Goal: Transaction & Acquisition: Purchase product/service

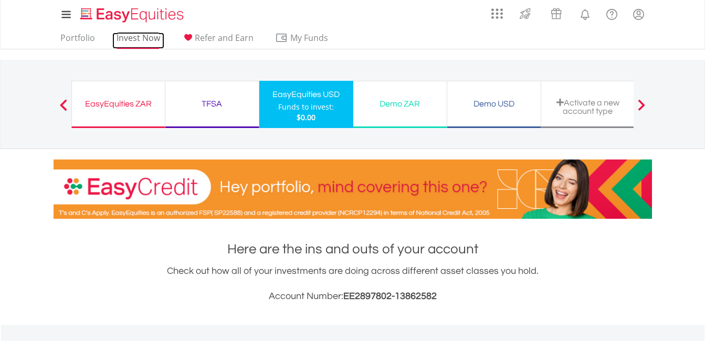
click at [143, 43] on link "Invest Now" at bounding box center [138, 41] width 52 height 16
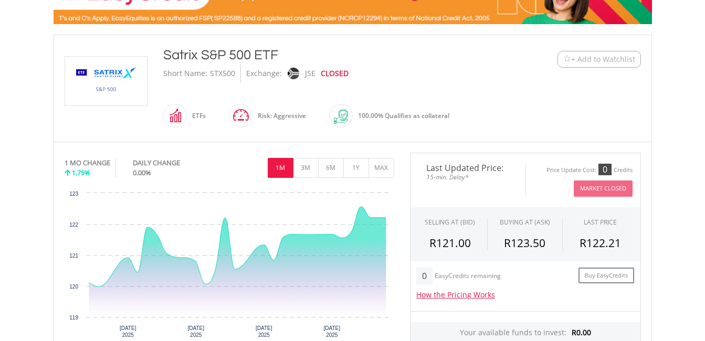
scroll to position [195, 0]
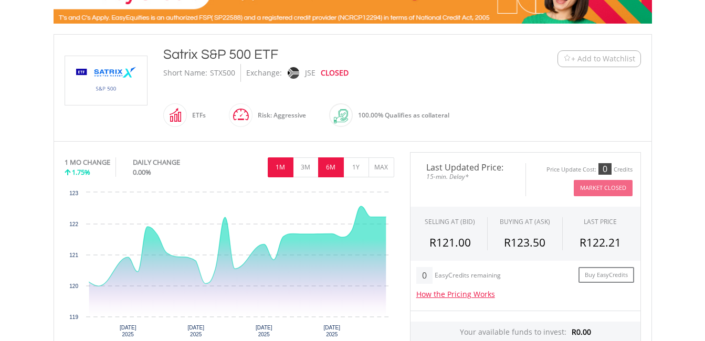
click at [331, 161] on button "6M" at bounding box center [331, 167] width 26 height 20
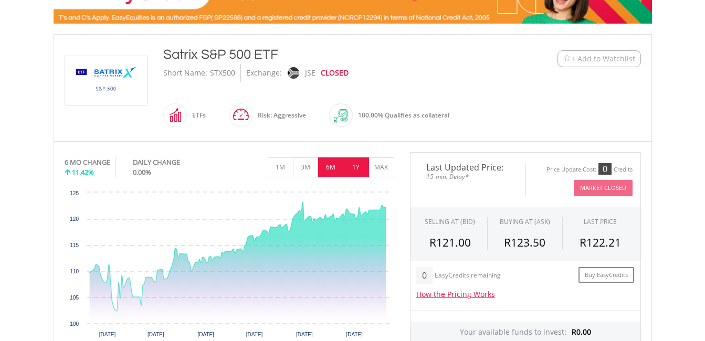
click at [357, 168] on button "1Y" at bounding box center [356, 167] width 26 height 20
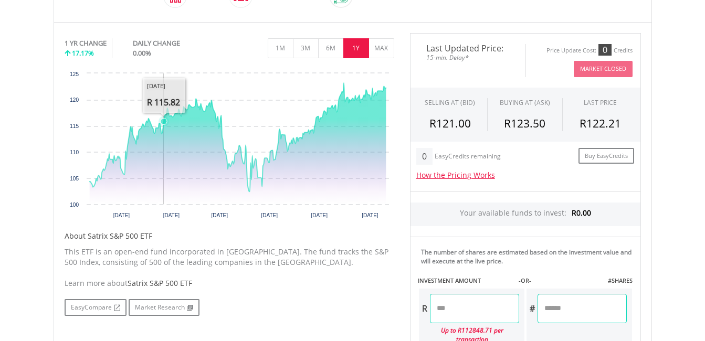
scroll to position [0, 0]
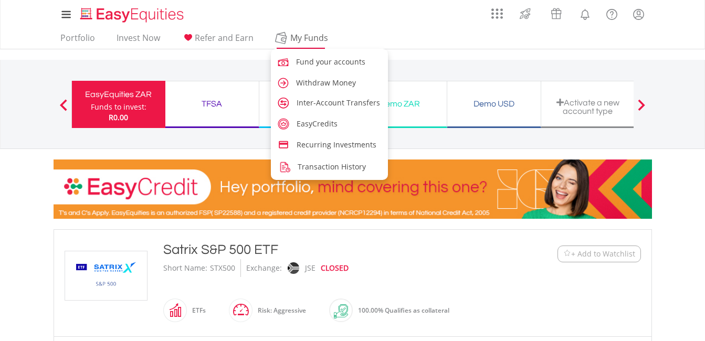
click at [291, 35] on span "My Funds" at bounding box center [309, 38] width 69 height 14
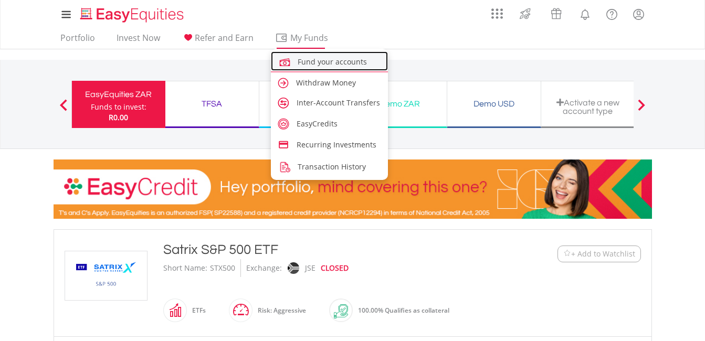
click at [317, 57] on span "Fund your accounts" at bounding box center [332, 62] width 69 height 10
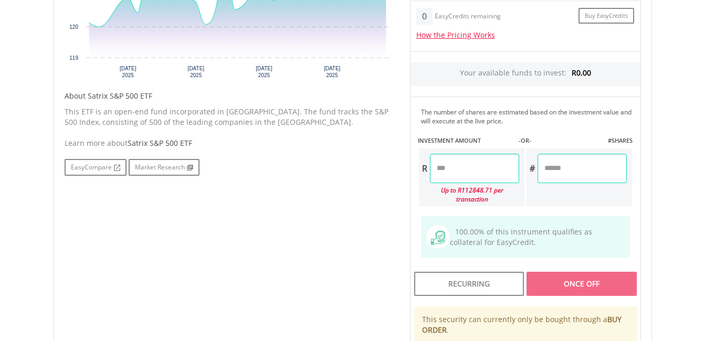
scroll to position [454, 0]
click at [445, 161] on input "number" at bounding box center [474, 168] width 89 height 29
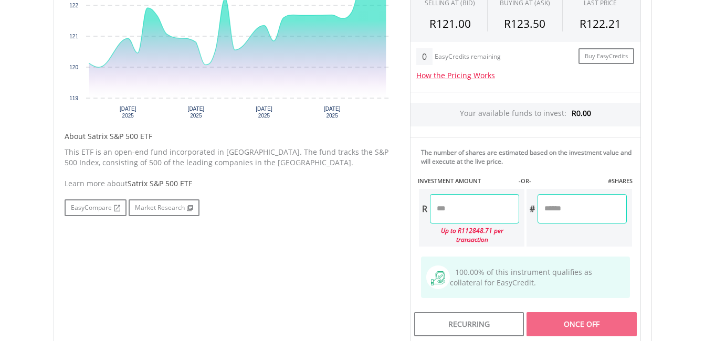
scroll to position [413, 0]
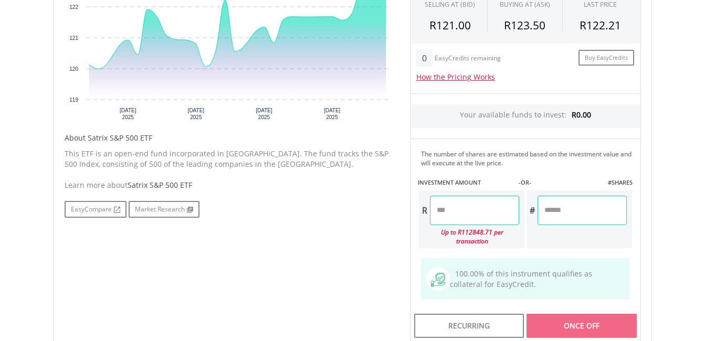
click at [446, 207] on input "number" at bounding box center [474, 210] width 89 height 29
type input "*"
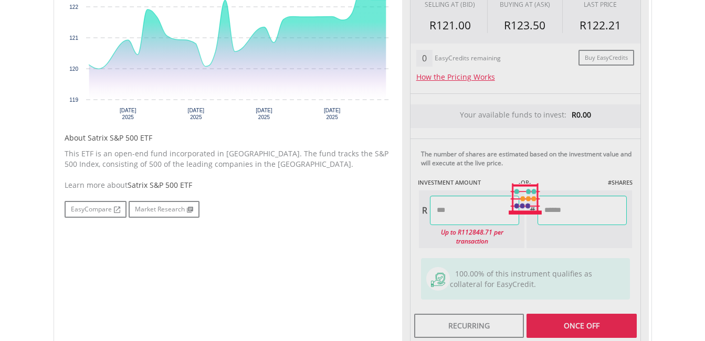
click at [567, 208] on div "Last Updated Price: 15-min. Delay* Price Update Cost: 0 Credits Market Closed S…" at bounding box center [525, 199] width 247 height 529
type input "******"
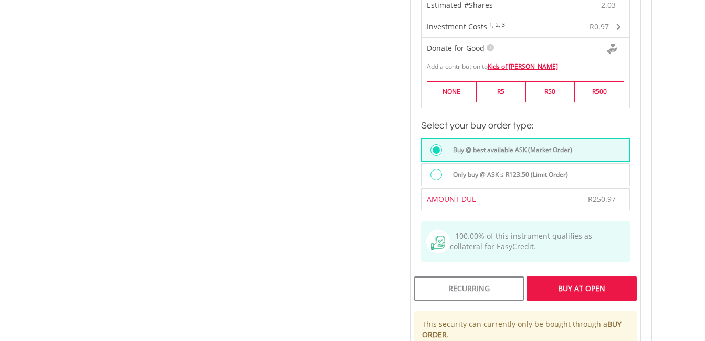
scroll to position [710, 0]
click at [574, 287] on div "Buy At Open" at bounding box center [582, 288] width 110 height 24
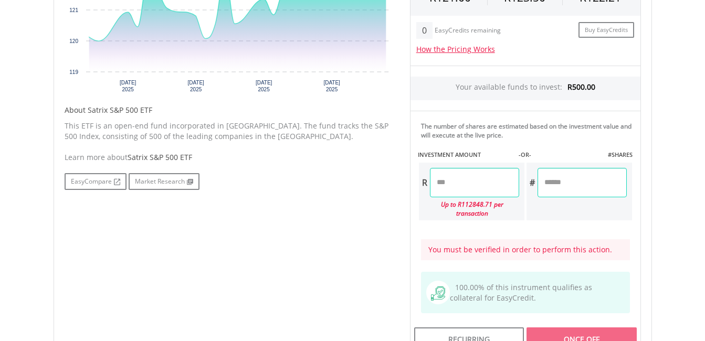
scroll to position [485, 0]
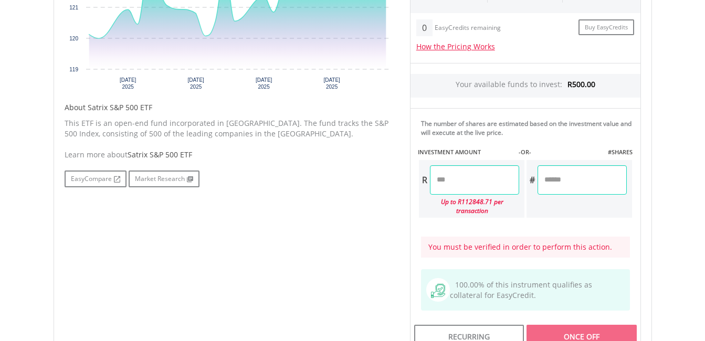
click at [493, 183] on input "number" at bounding box center [474, 179] width 89 height 29
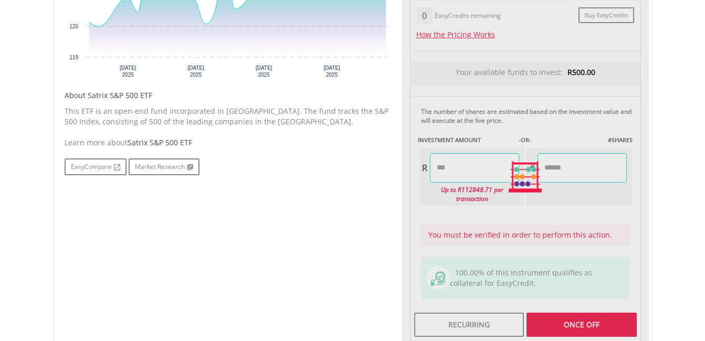
type input "******"
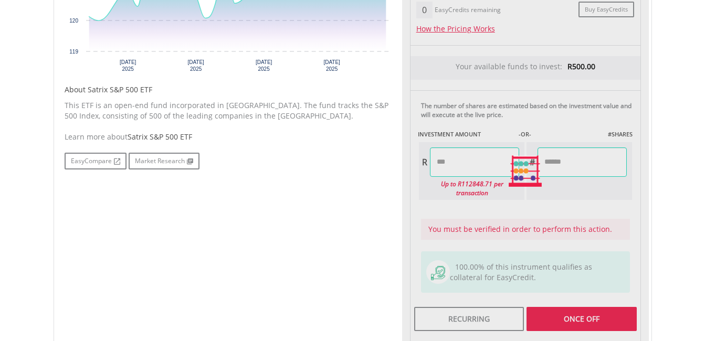
scroll to position [503, 0]
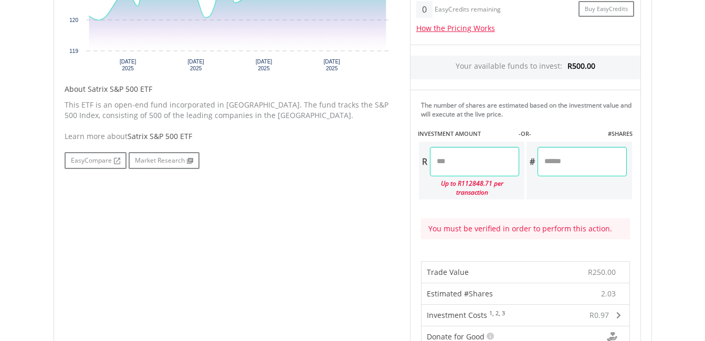
click at [556, 162] on input "******" at bounding box center [582, 161] width 89 height 29
click at [524, 218] on div "You must be verified in order to perform this action." at bounding box center [525, 228] width 209 height 21
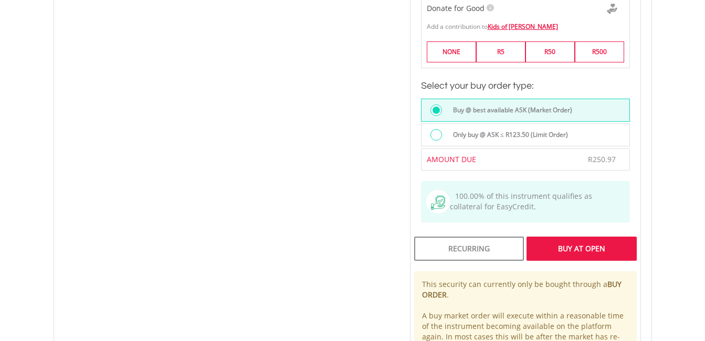
scroll to position [833, 0]
click at [563, 236] on div "Buy At Open" at bounding box center [582, 248] width 110 height 24
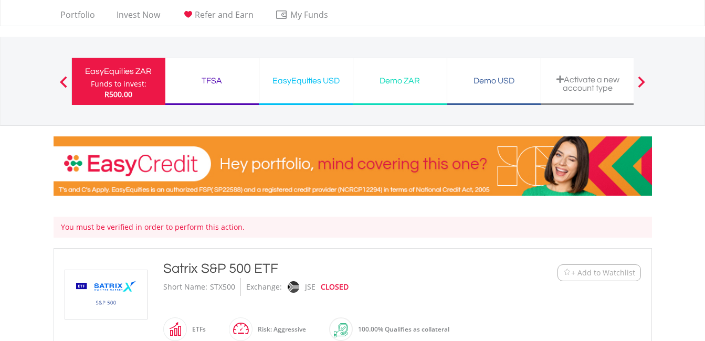
scroll to position [23, 0]
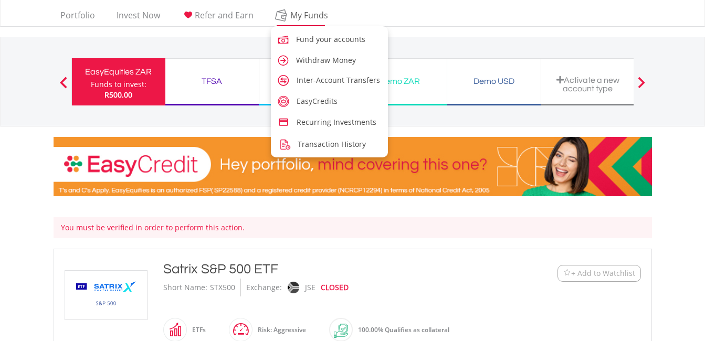
click at [305, 16] on span "My Funds" at bounding box center [309, 15] width 69 height 14
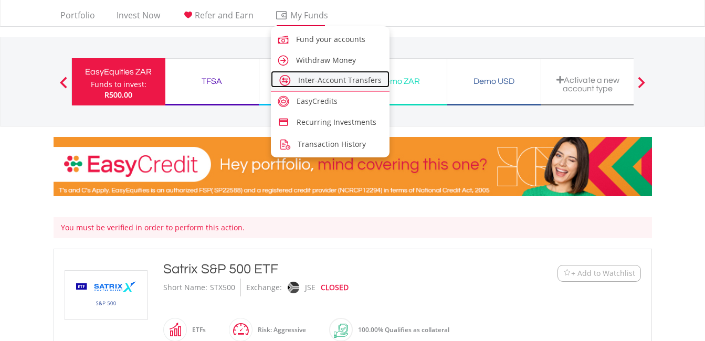
click at [324, 81] on span "Inter-Account Transfers" at bounding box center [339, 80] width 83 height 10
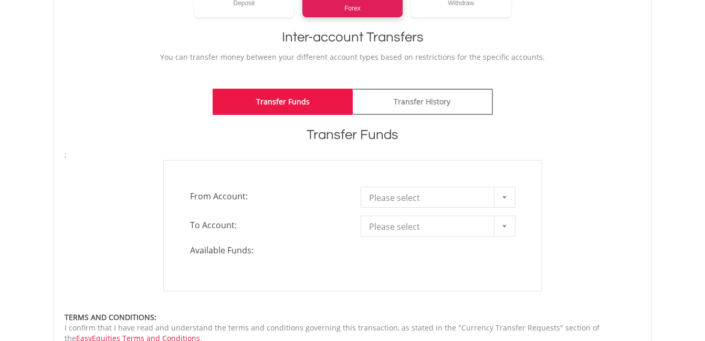
scroll to position [234, 0]
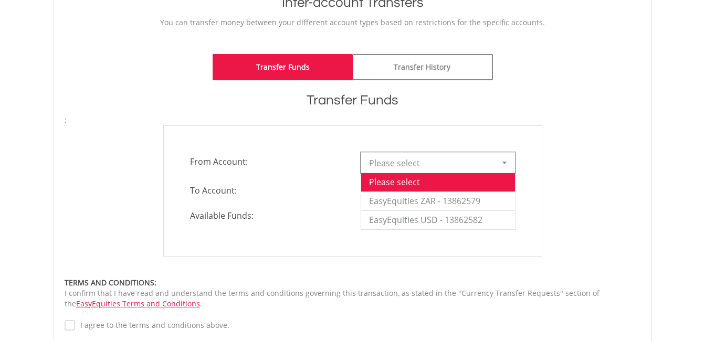
click at [506, 164] on b at bounding box center [504, 163] width 4 height 3
click at [486, 202] on li "EasyEquities ZAR - 13862579" at bounding box center [438, 201] width 154 height 19
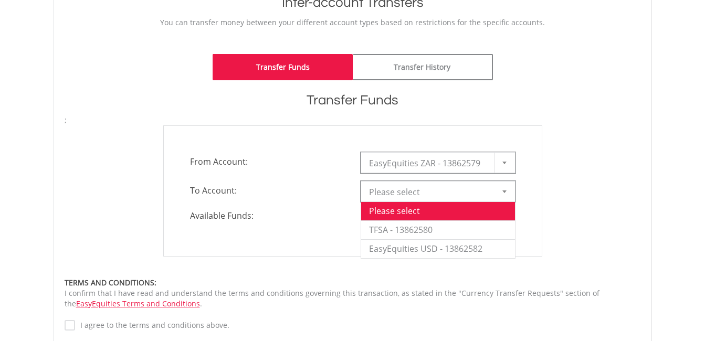
click at [508, 191] on div at bounding box center [504, 192] width 21 height 20
click at [476, 247] on li "EasyEquities USD - 13862582" at bounding box center [438, 248] width 154 height 19
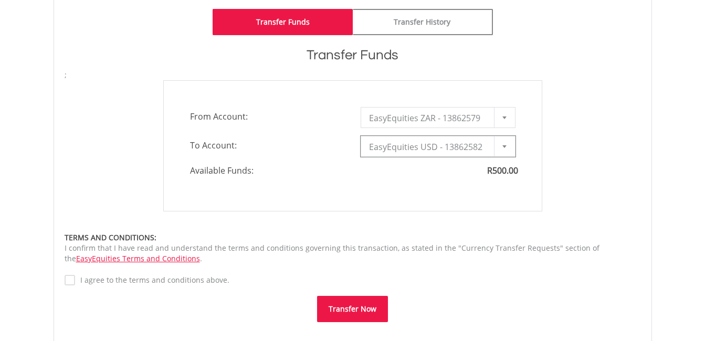
type input "*"
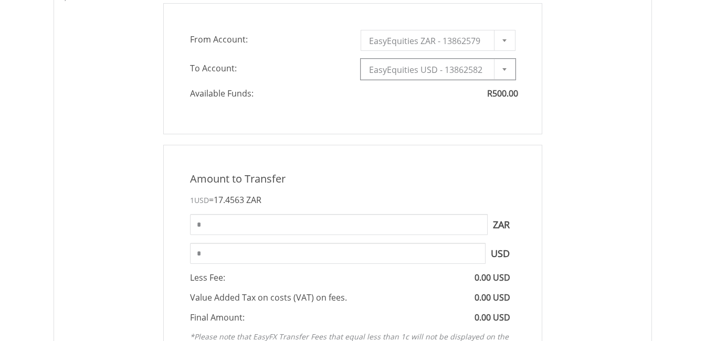
scroll to position [356, 0]
click at [217, 225] on input "*" at bounding box center [339, 224] width 298 height 21
type input "*"
type input "***"
type input "*****"
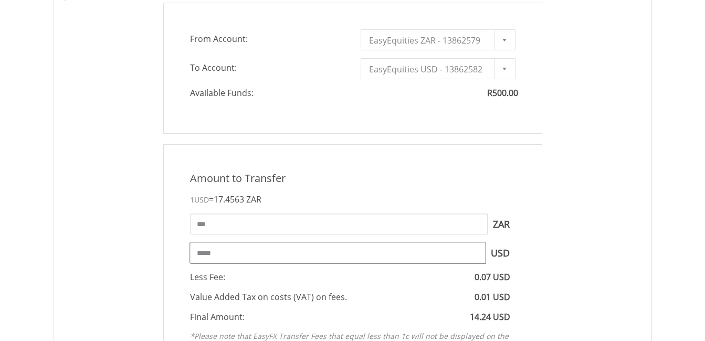
click at [215, 259] on input "*****" at bounding box center [338, 253] width 296 height 21
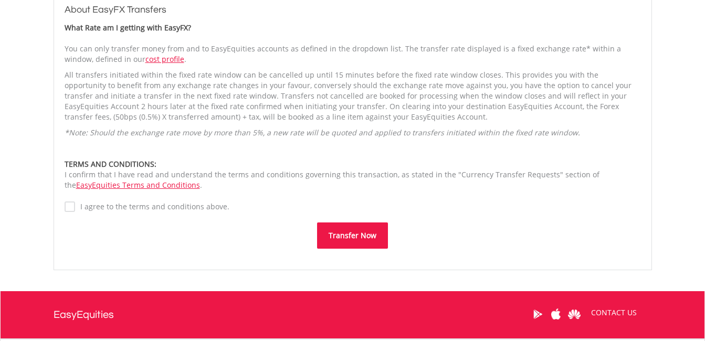
scroll to position [771, 0]
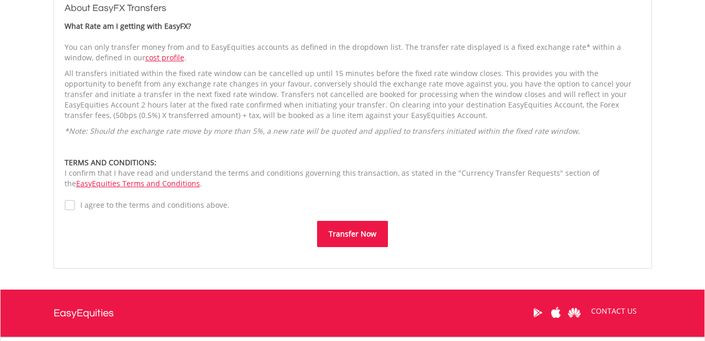
click at [77, 201] on label "I agree to the terms and conditions above." at bounding box center [152, 205] width 154 height 10
click at [361, 237] on button "Transfer Now" at bounding box center [352, 234] width 71 height 26
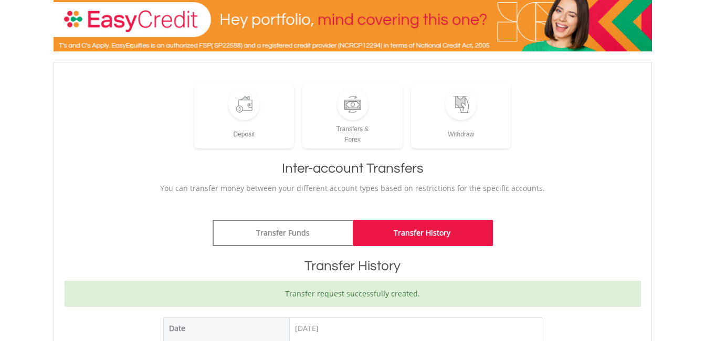
scroll to position [67, 0]
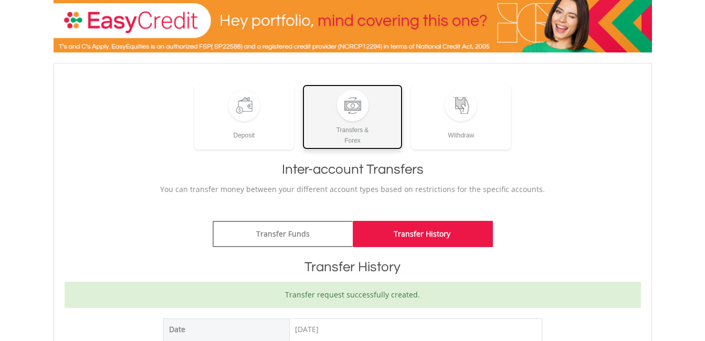
click at [366, 131] on div "Transfers & Forex" at bounding box center [352, 133] width 100 height 25
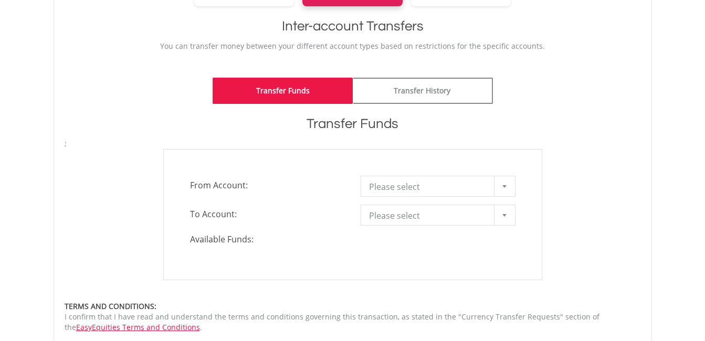
scroll to position [226, 0]
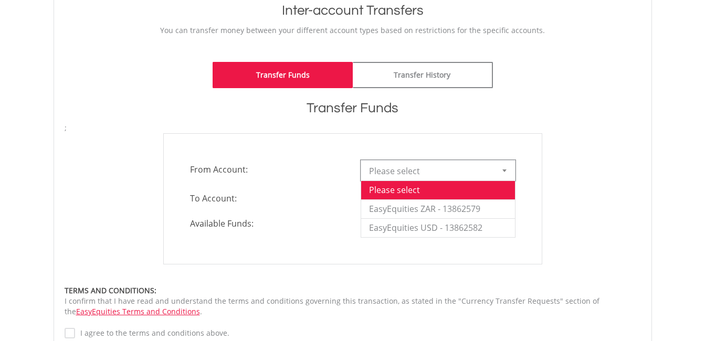
click at [507, 165] on div at bounding box center [504, 171] width 21 height 20
click at [477, 206] on li "EasyEquities ZAR - 13862579" at bounding box center [438, 208] width 154 height 19
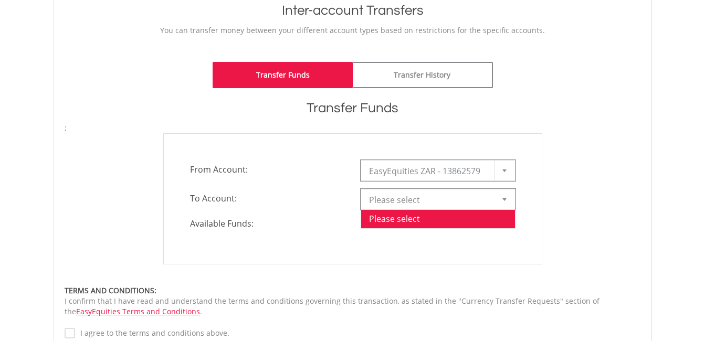
click at [507, 198] on div at bounding box center [504, 200] width 21 height 20
click at [470, 239] on li "TFSA - 13862580" at bounding box center [438, 237] width 154 height 19
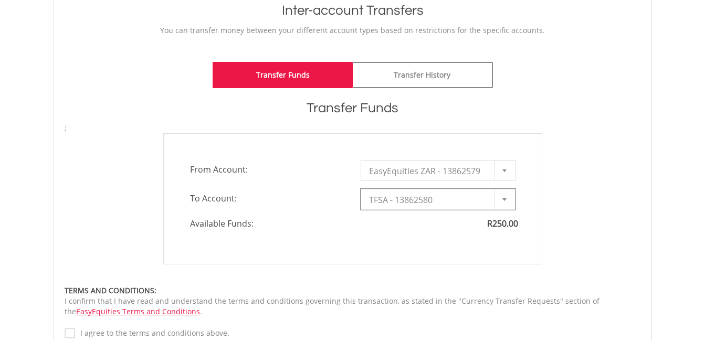
type input "*"
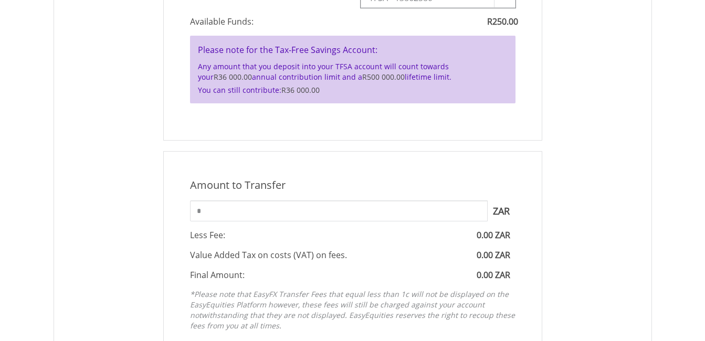
scroll to position [437, 0]
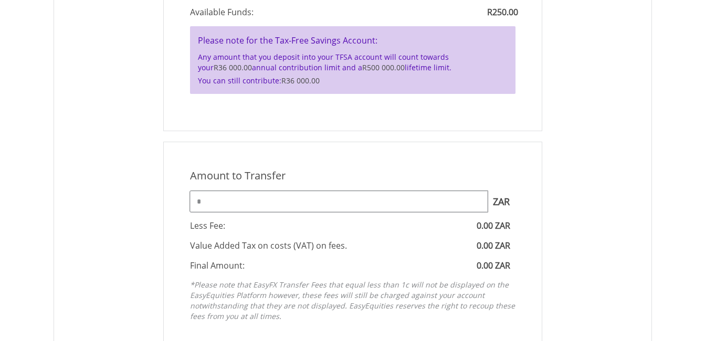
click at [282, 202] on input "*" at bounding box center [339, 201] width 298 height 21
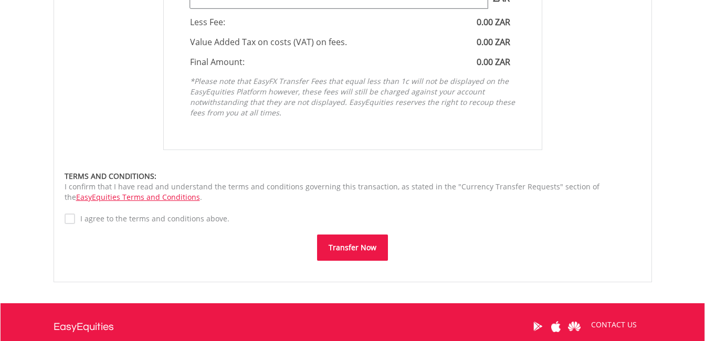
scroll to position [641, 0]
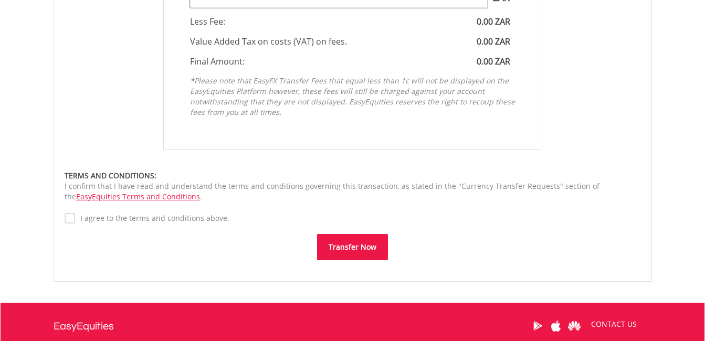
type input "***"
click at [75, 219] on label "I agree to the terms and conditions above." at bounding box center [152, 218] width 154 height 10
click at [336, 238] on button "Transfer Now" at bounding box center [352, 247] width 71 height 26
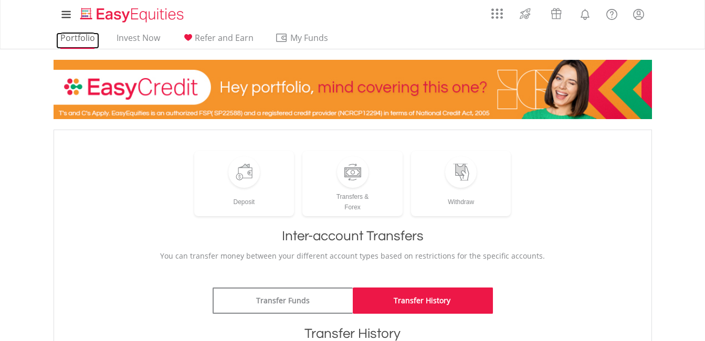
click at [77, 43] on link "Portfolio" at bounding box center [77, 41] width 43 height 16
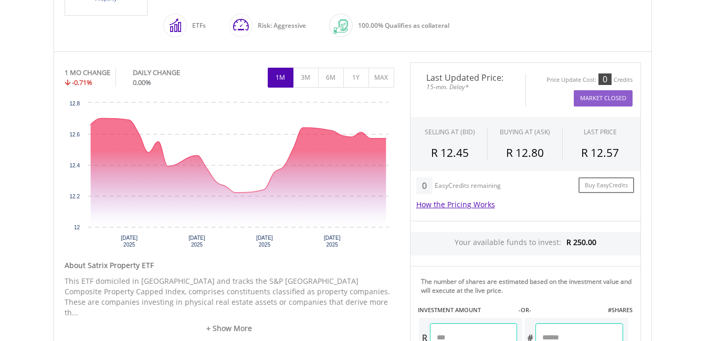
scroll to position [282, 0]
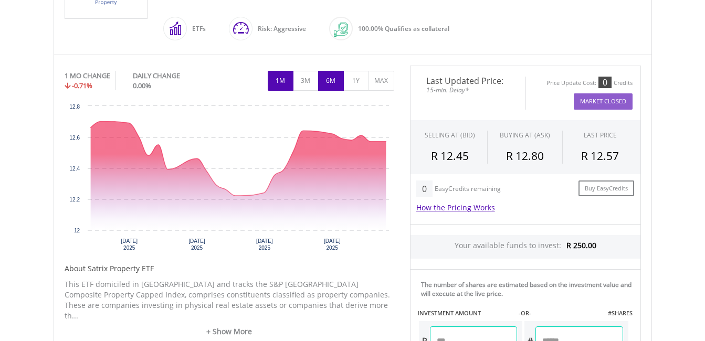
click at [327, 78] on button "6M" at bounding box center [331, 81] width 26 height 20
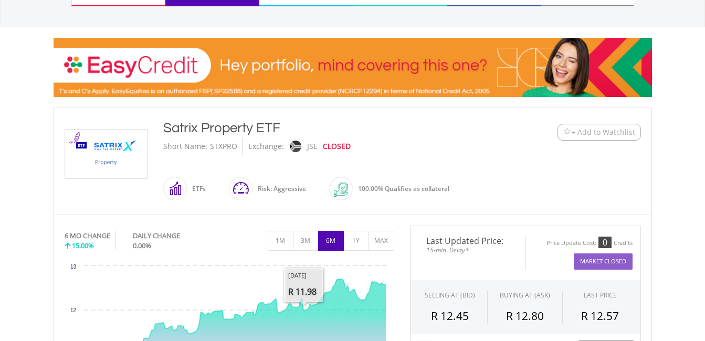
scroll to position [121, 0]
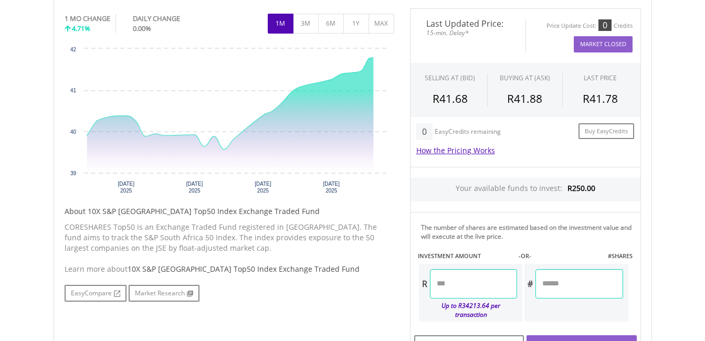
scroll to position [440, 0]
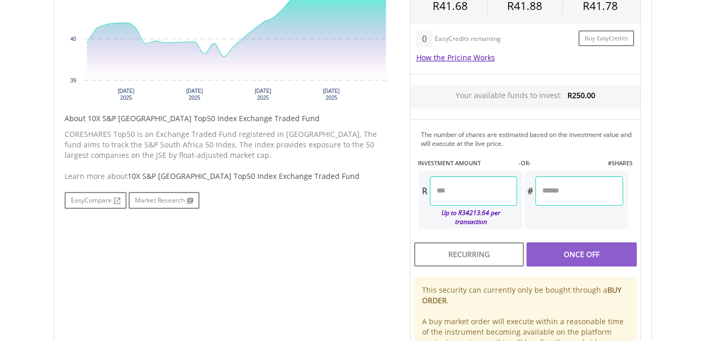
click at [471, 199] on input "number" at bounding box center [473, 190] width 87 height 29
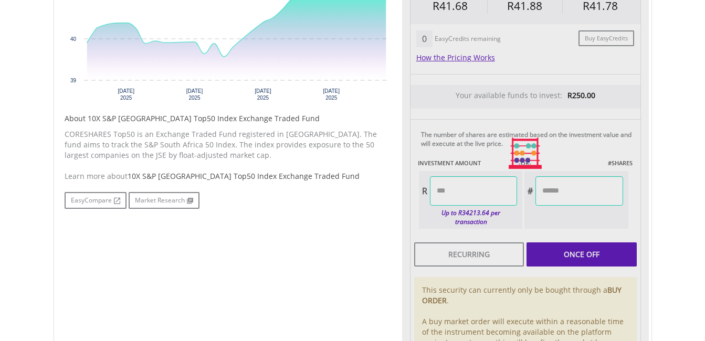
click at [573, 191] on div "Last Updated Price: 15-min. Delay* Price Update Cost: 0 Credits Market Closed S…" at bounding box center [525, 153] width 247 height 477
type input "******"
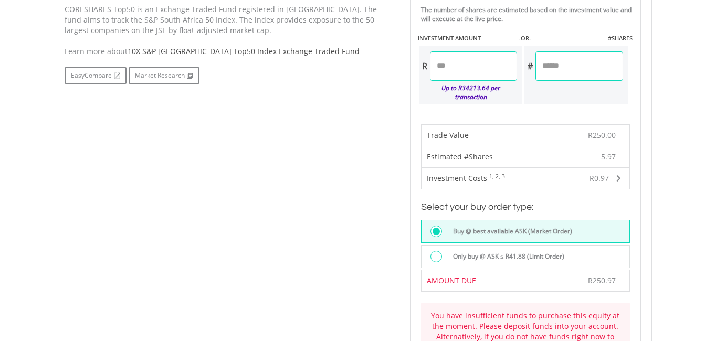
scroll to position [563, 0]
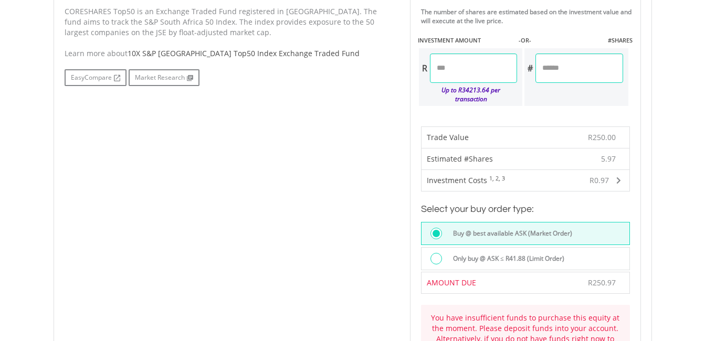
click at [477, 62] on input "******" at bounding box center [473, 68] width 87 height 29
type input "*"
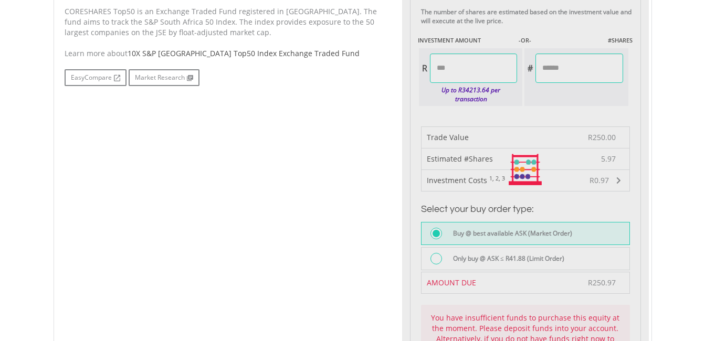
click at [551, 78] on div "Last Updated Price: 15-min. Delay* Price Update Cost: 0 Credits Market Closed S…" at bounding box center [525, 170] width 247 height 755
type input "******"
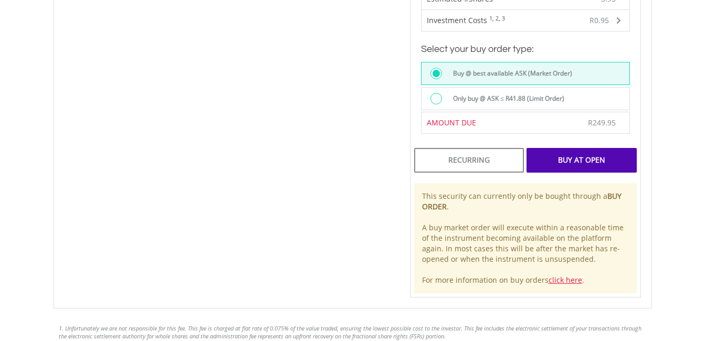
scroll to position [724, 0]
click at [583, 155] on div "Buy At Open" at bounding box center [582, 160] width 110 height 24
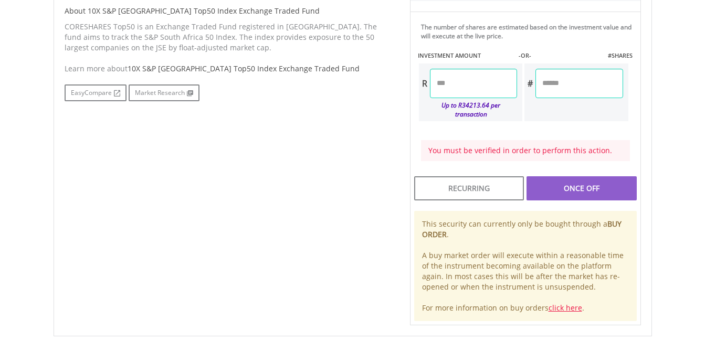
scroll to position [590, 0]
click at [563, 141] on div "You must be verified in order to perform this action." at bounding box center [525, 151] width 209 height 21
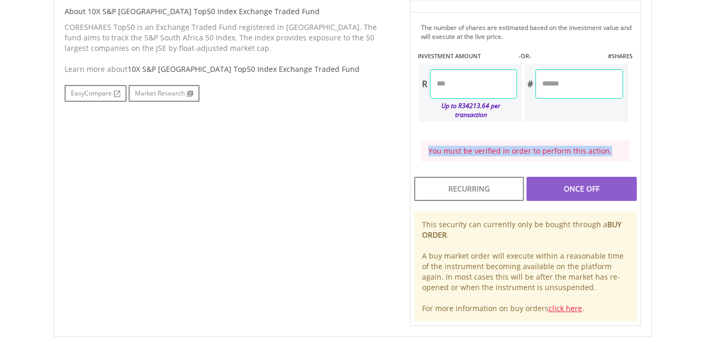
drag, startPoint x: 429, startPoint y: 140, endPoint x: 617, endPoint y: 139, distance: 188.5
click at [617, 141] on div "You must be verified in order to perform this action." at bounding box center [525, 151] width 209 height 21
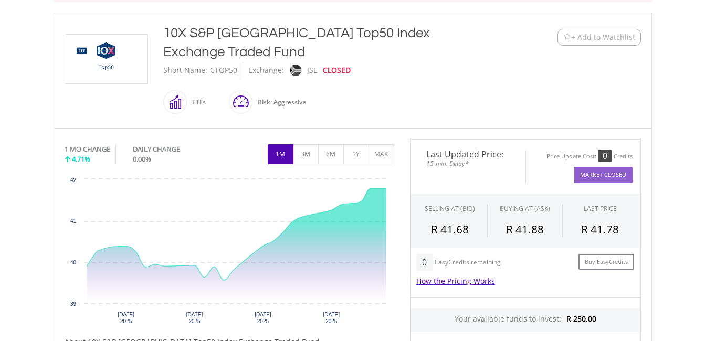
scroll to position [260, 0]
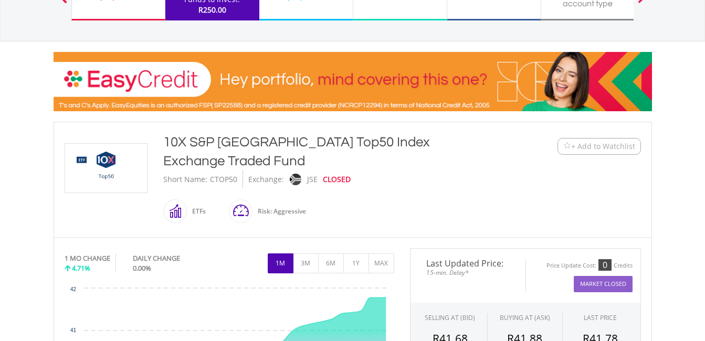
scroll to position [107, 0]
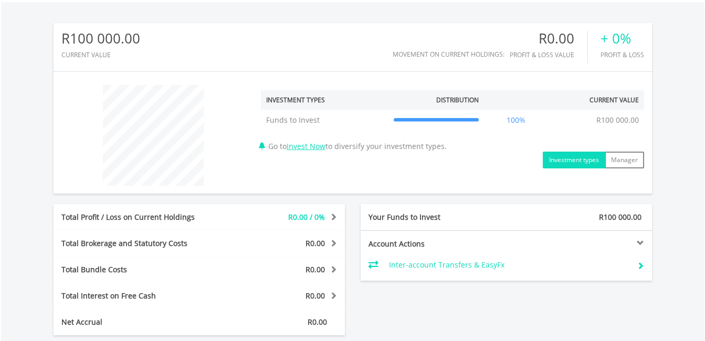
scroll to position [543, 0]
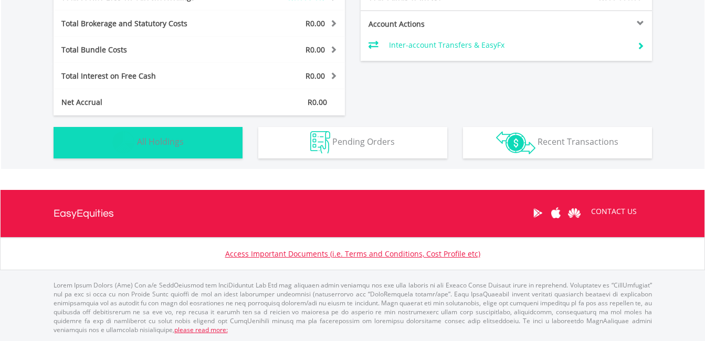
click at [198, 144] on button "Holdings All Holdings" at bounding box center [148, 142] width 189 height 31
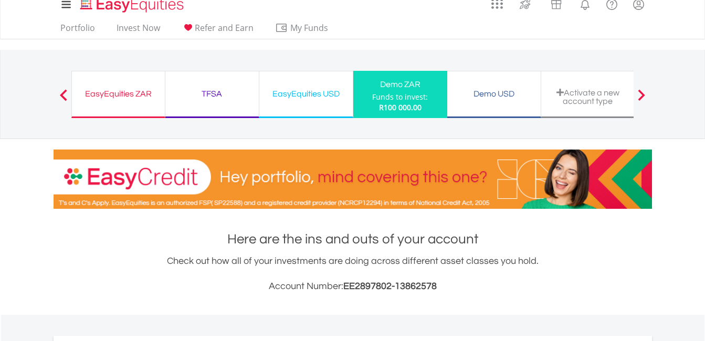
scroll to position [0, 0]
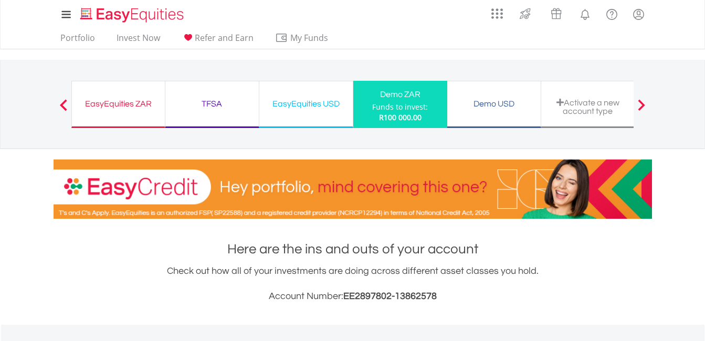
click at [394, 111] on div "Funds to invest:" at bounding box center [400, 107] width 56 height 10
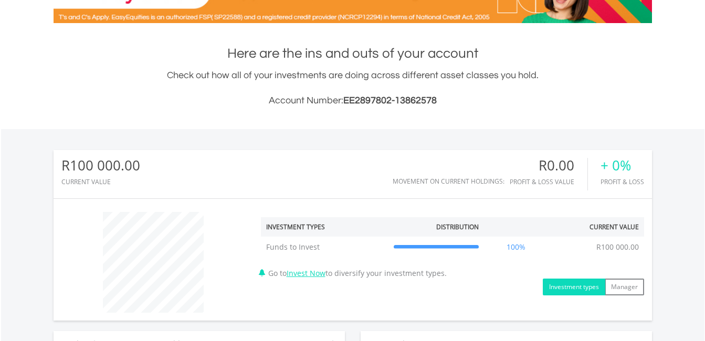
scroll to position [223, 0]
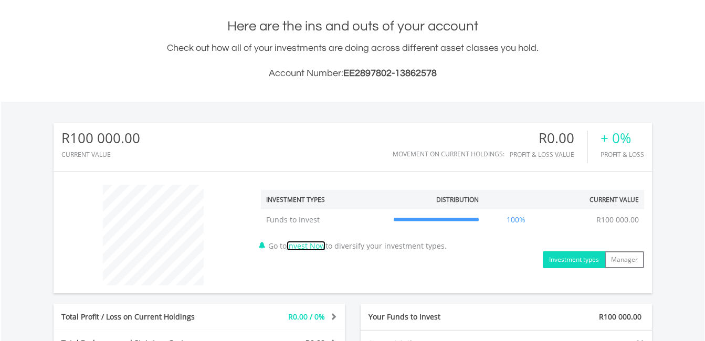
click at [312, 244] on link "Invest Now" at bounding box center [306, 246] width 39 height 10
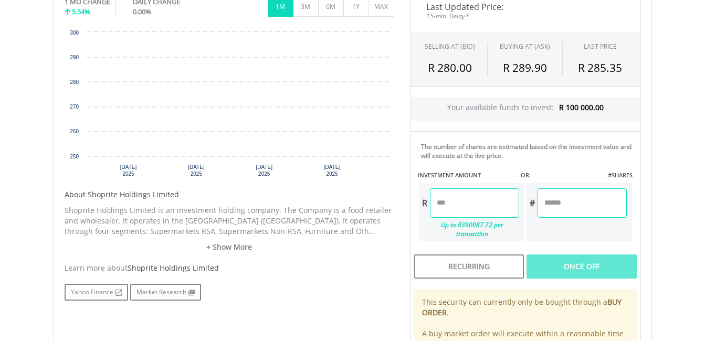
scroll to position [302, 0]
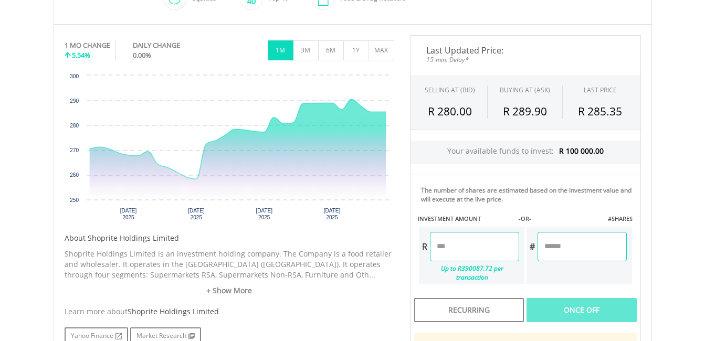
click at [467, 250] on input "number" at bounding box center [474, 246] width 89 height 29
type input "******"
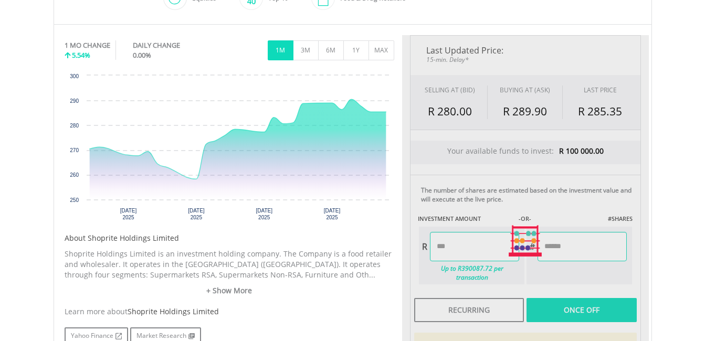
click at [552, 253] on div "Last Updated Price: 15-min. Delay* SELLING AT (BID) BUYING AT (ASK) LAST PRICE …" at bounding box center [525, 241] width 247 height 412
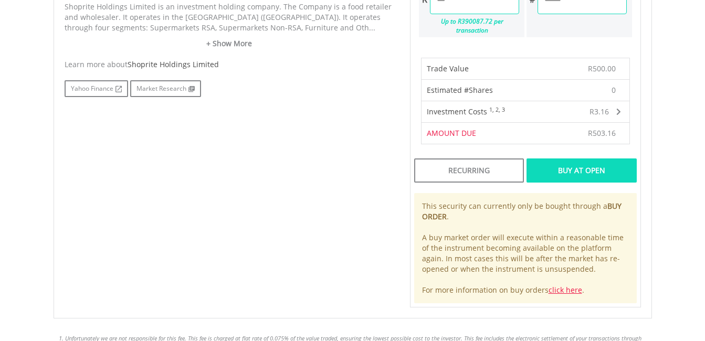
scroll to position [550, 0]
click at [587, 158] on div "Buy At Open" at bounding box center [582, 170] width 110 height 24
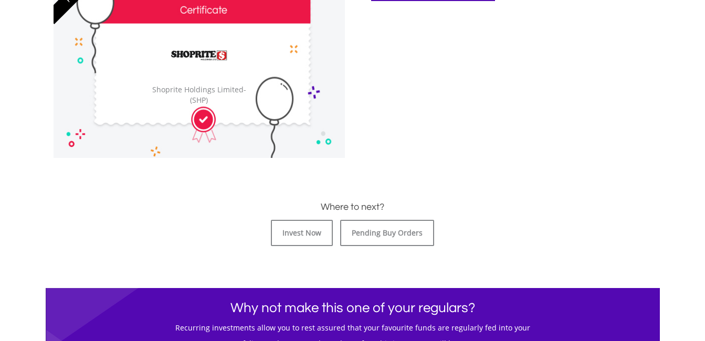
scroll to position [352, 0]
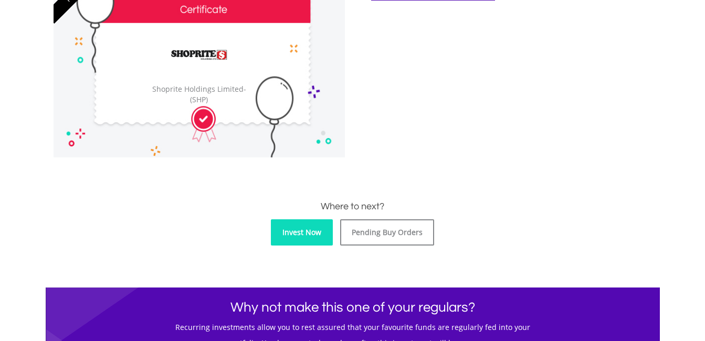
click at [332, 230] on link "Invest Now" at bounding box center [302, 232] width 62 height 26
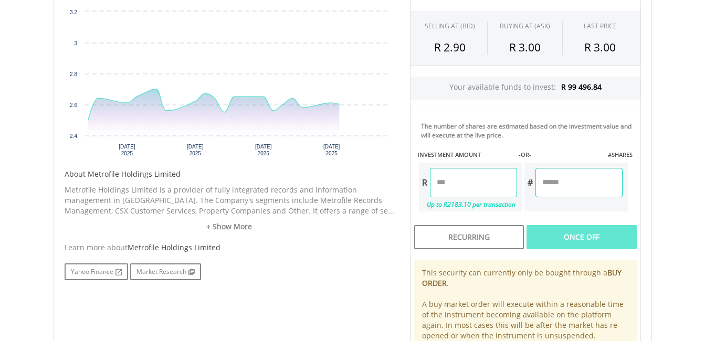
scroll to position [366, 0]
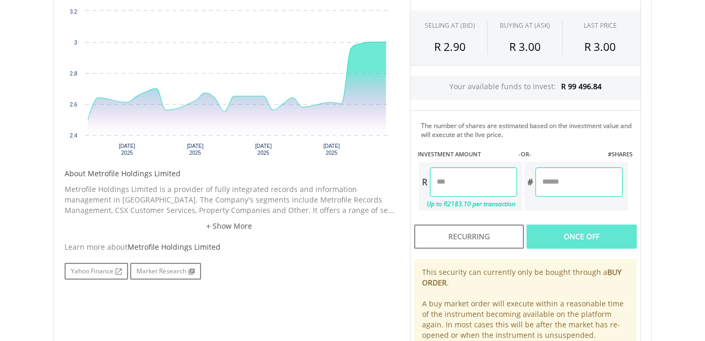
click at [471, 184] on input "number" at bounding box center [473, 181] width 87 height 29
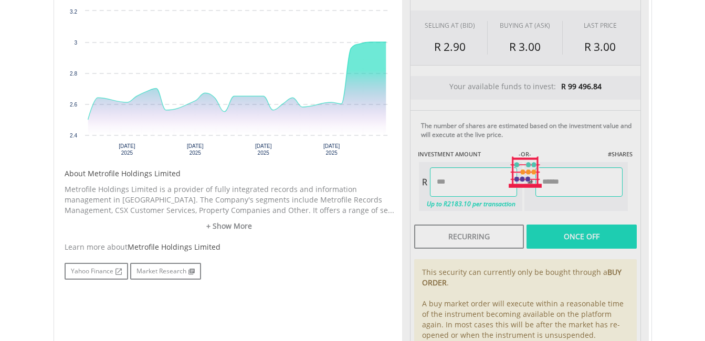
click at [580, 194] on div "Last Updated Price: 15-min. Delay* SELLING AT (BID) BUYING AT (ASK) LAST PRICE …" at bounding box center [525, 172] width 247 height 403
type input "******"
type input "********"
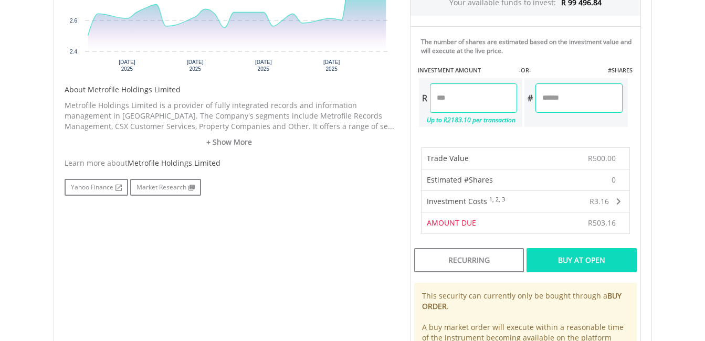
scroll to position [454, 0]
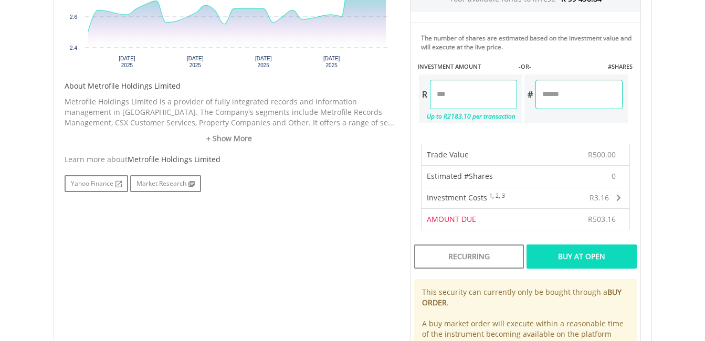
click at [570, 246] on div "Buy At Open" at bounding box center [582, 257] width 110 height 24
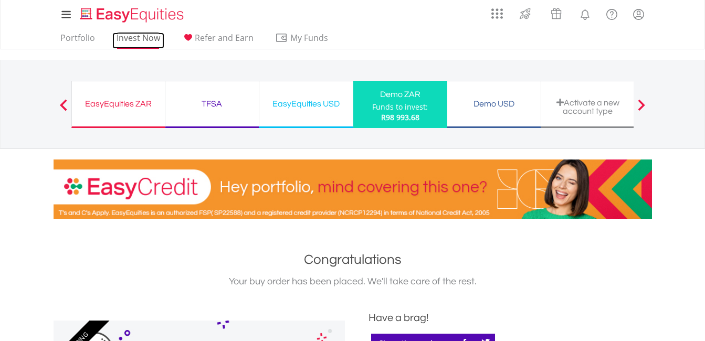
click at [138, 37] on link "Invest Now" at bounding box center [138, 41] width 52 height 16
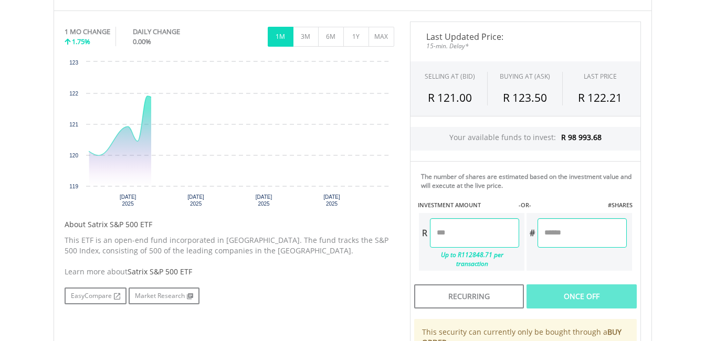
scroll to position [328, 0]
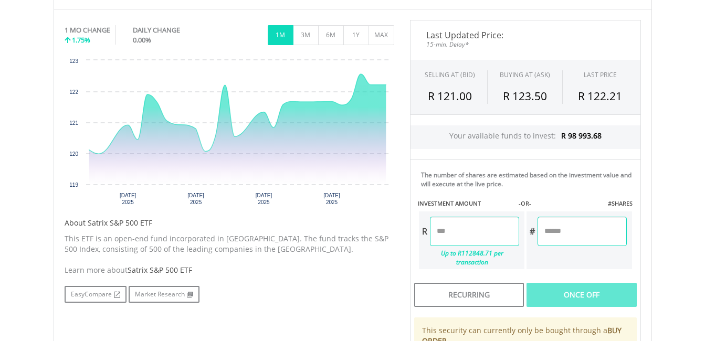
click at [441, 238] on input "number" at bounding box center [474, 231] width 89 height 29
type input "*"
click at [592, 287] on div "Last Updated Price: 15-min. Delay* SELLING AT (BID) BUYING AT (ASK) LAST PRICE …" at bounding box center [525, 226] width 247 height 412
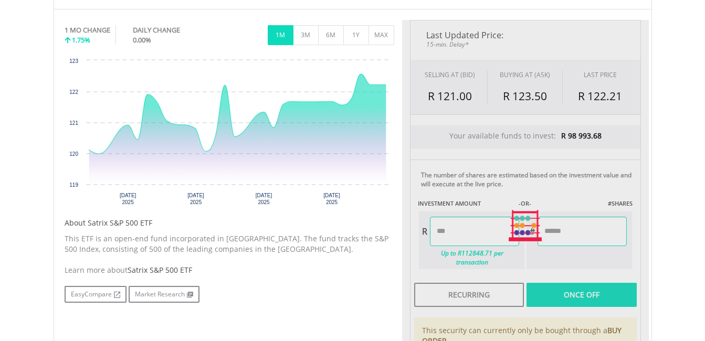
type input "******"
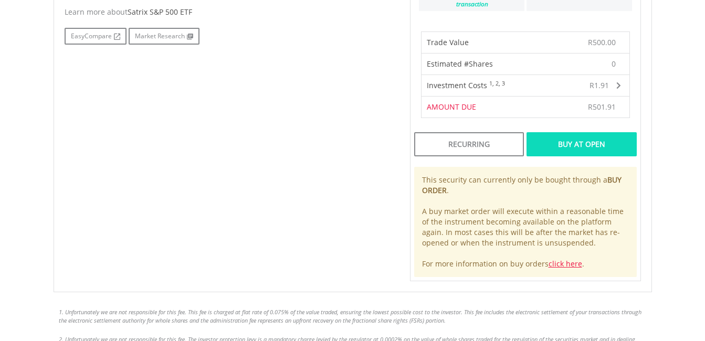
scroll to position [586, 0]
click at [573, 137] on div "Buy At Open" at bounding box center [582, 144] width 110 height 24
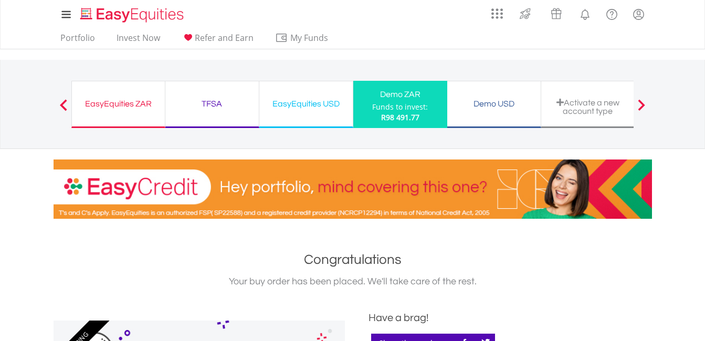
click at [100, 45] on ul "Portfolio Invest Now Refer and Earn My Funds Fund your accounts Withdraw Money …" at bounding box center [198, 39] width 288 height 20
click at [137, 43] on link "Invest Now" at bounding box center [138, 41] width 52 height 16
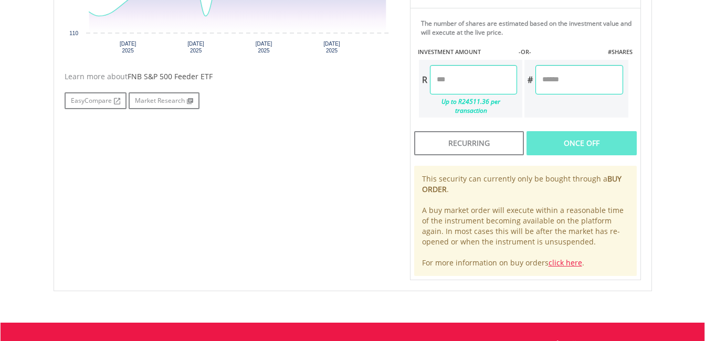
scroll to position [463, 0]
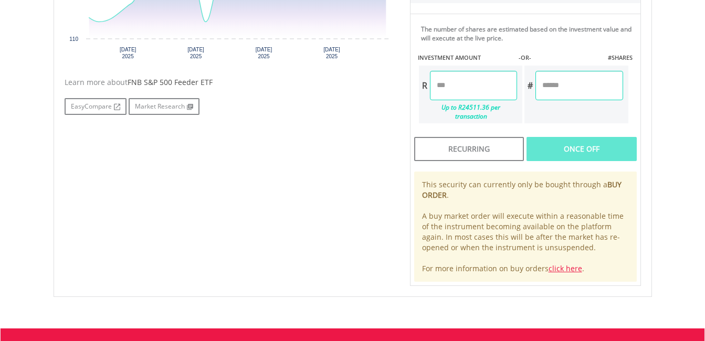
click at [469, 90] on input "number" at bounding box center [473, 85] width 87 height 29
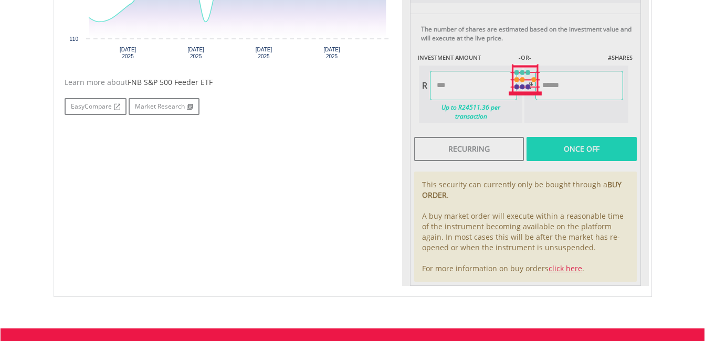
type input "******"
click at [560, 99] on div "Last Updated Price: 15-min. Delay* SELLING AT (BID) BUYING AT (ASK) LAST PRICE …" at bounding box center [525, 80] width 247 height 412
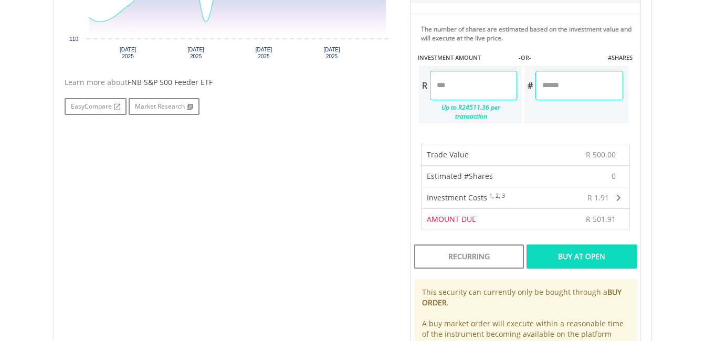
click at [560, 245] on div "Buy At Open" at bounding box center [582, 257] width 110 height 24
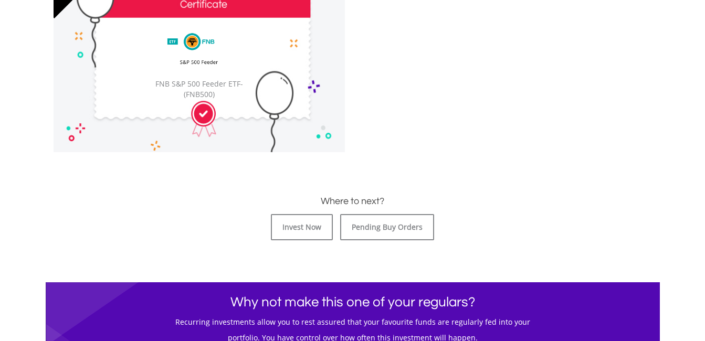
scroll to position [358, 0]
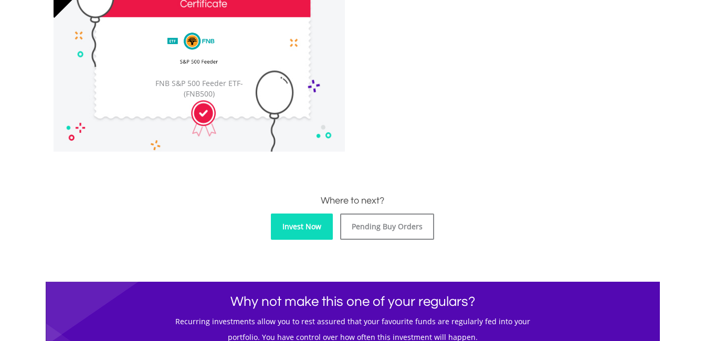
click at [304, 230] on link "Invest Now" at bounding box center [302, 227] width 62 height 26
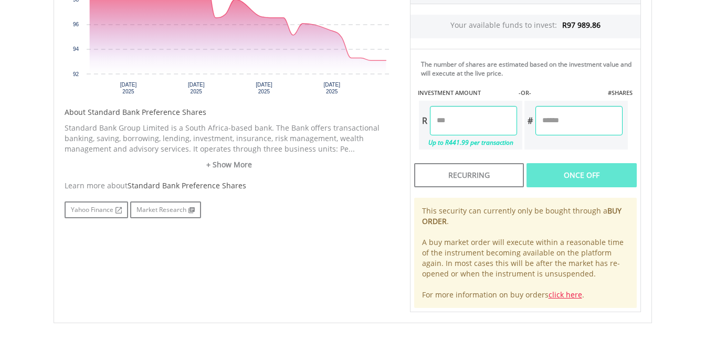
scroll to position [428, 0]
click at [480, 114] on input "number" at bounding box center [473, 120] width 87 height 29
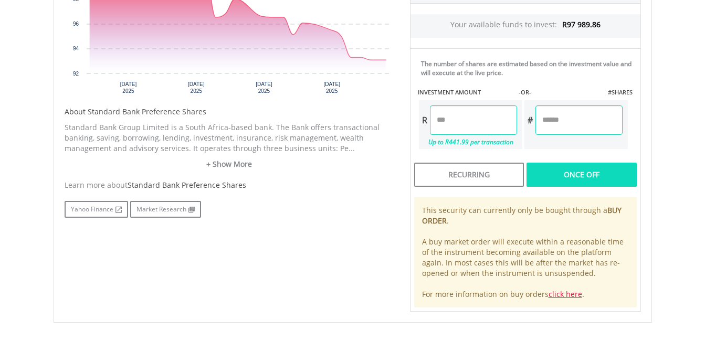
type input "******"
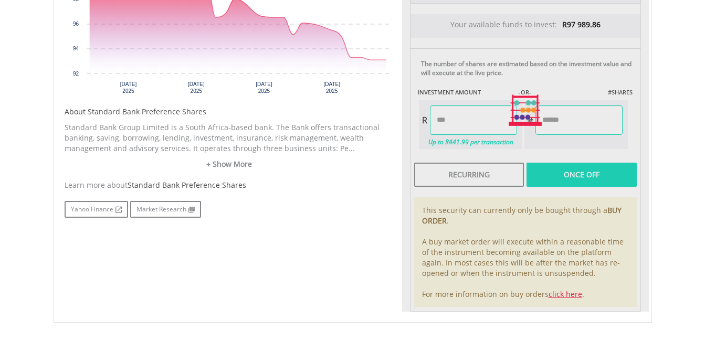
click at [565, 162] on div "Last Updated Price: 15-min. Delay* SELLING AT (BID) BUYING AT (ASK) LAST PRICE …" at bounding box center [525, 110] width 247 height 403
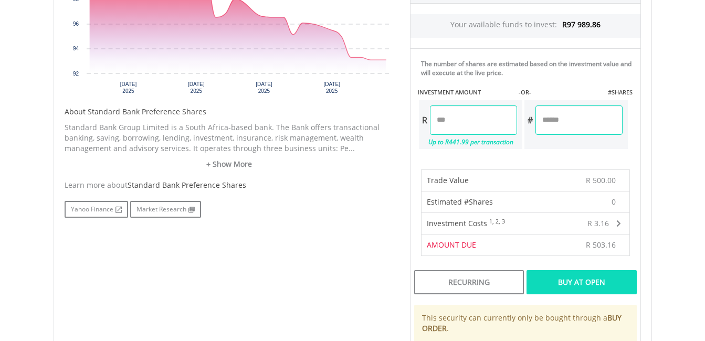
click at [594, 296] on div "Recurring Buy At Open This security can currently only be bought through a BUY …" at bounding box center [525, 343] width 231 height 153
click at [594, 279] on div "Buy At Open" at bounding box center [582, 282] width 110 height 24
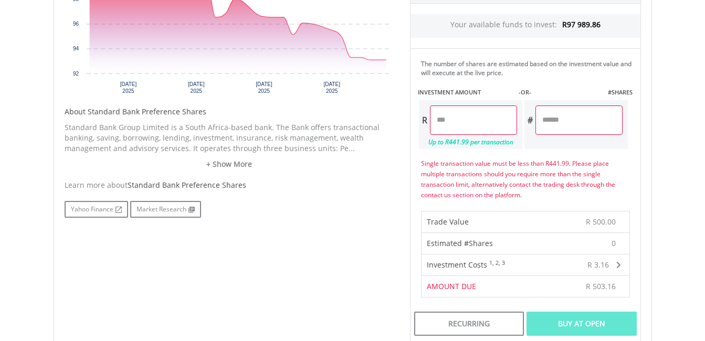
click at [574, 319] on div "Buy At Open" at bounding box center [582, 324] width 110 height 24
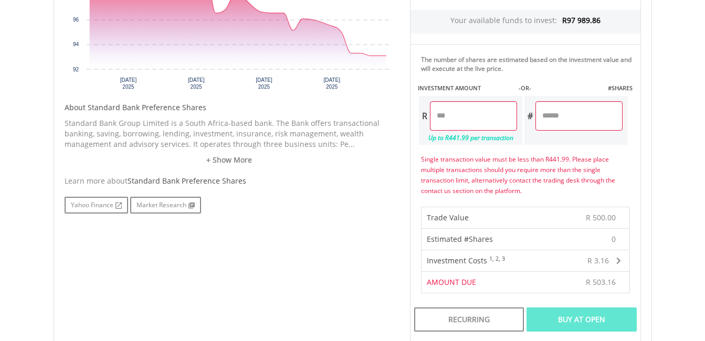
scroll to position [432, 0]
click at [487, 118] on input "******" at bounding box center [473, 116] width 87 height 29
type input "*"
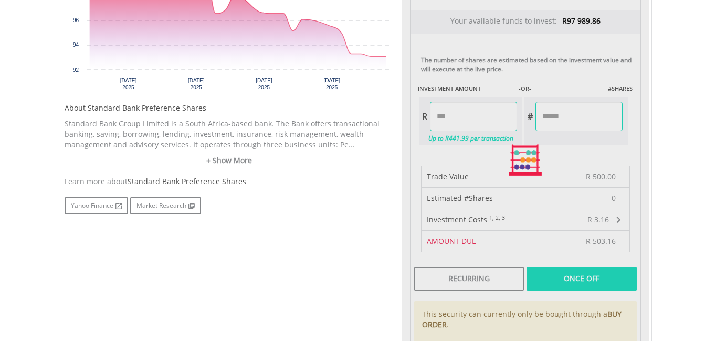
click at [602, 120] on div "Last Updated Price: 15-min. Delay* SELLING AT (BID) BUYING AT (ASK) LAST PRICE …" at bounding box center [525, 160] width 247 height 511
type input "******"
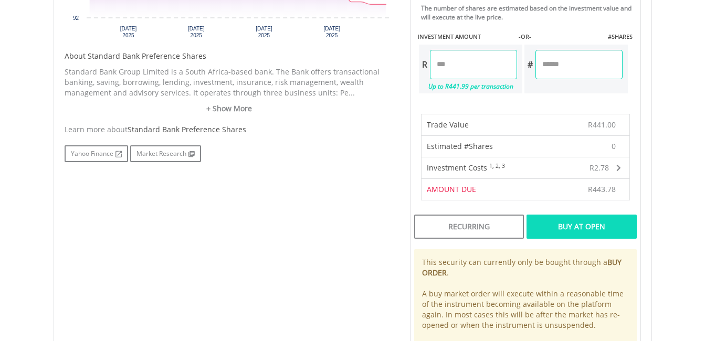
scroll to position [485, 0]
click at [582, 227] on div "Buy At Open" at bounding box center [582, 226] width 110 height 24
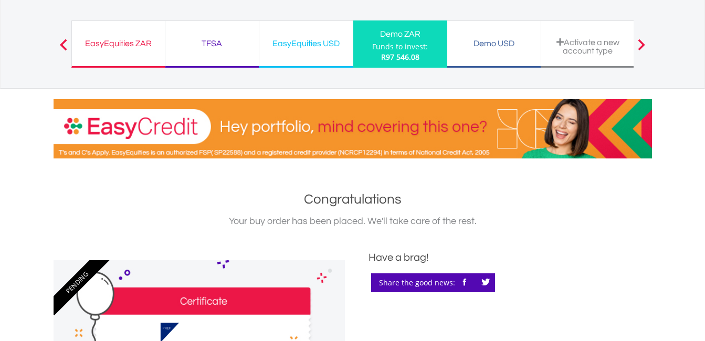
scroll to position [59, 0]
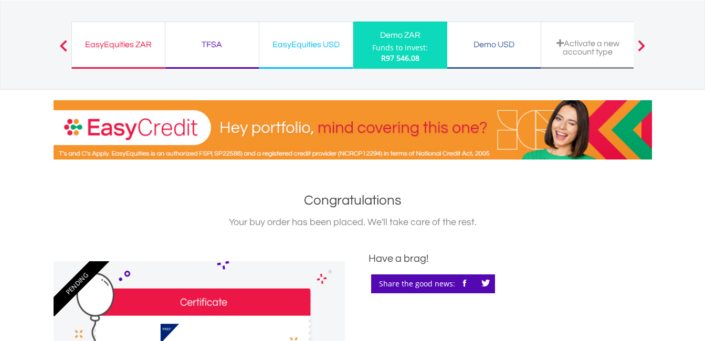
click at [62, 45] on span at bounding box center [63, 46] width 7 height 12
